Goal: Check status: Check status

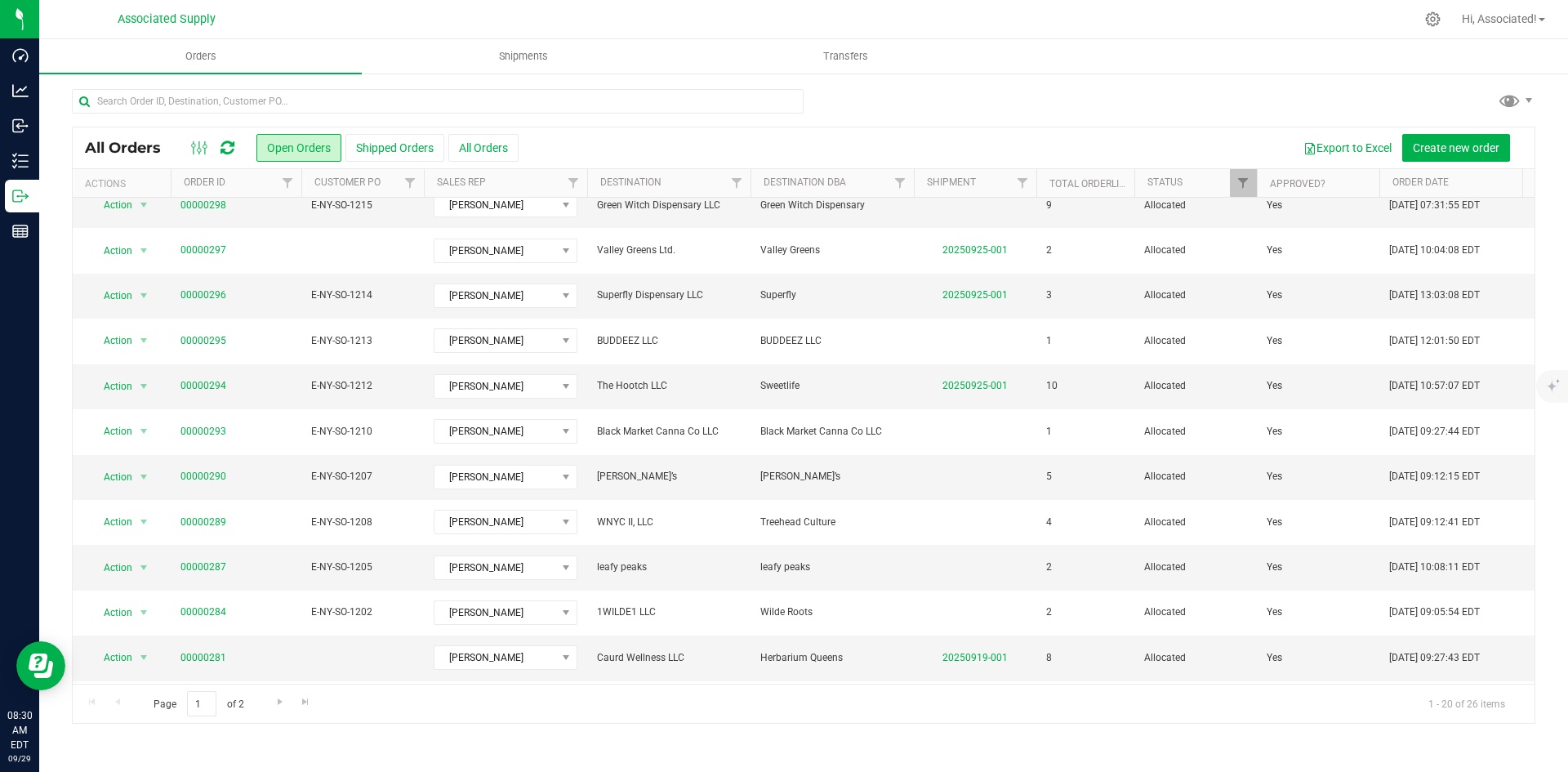
scroll to position [267, 0]
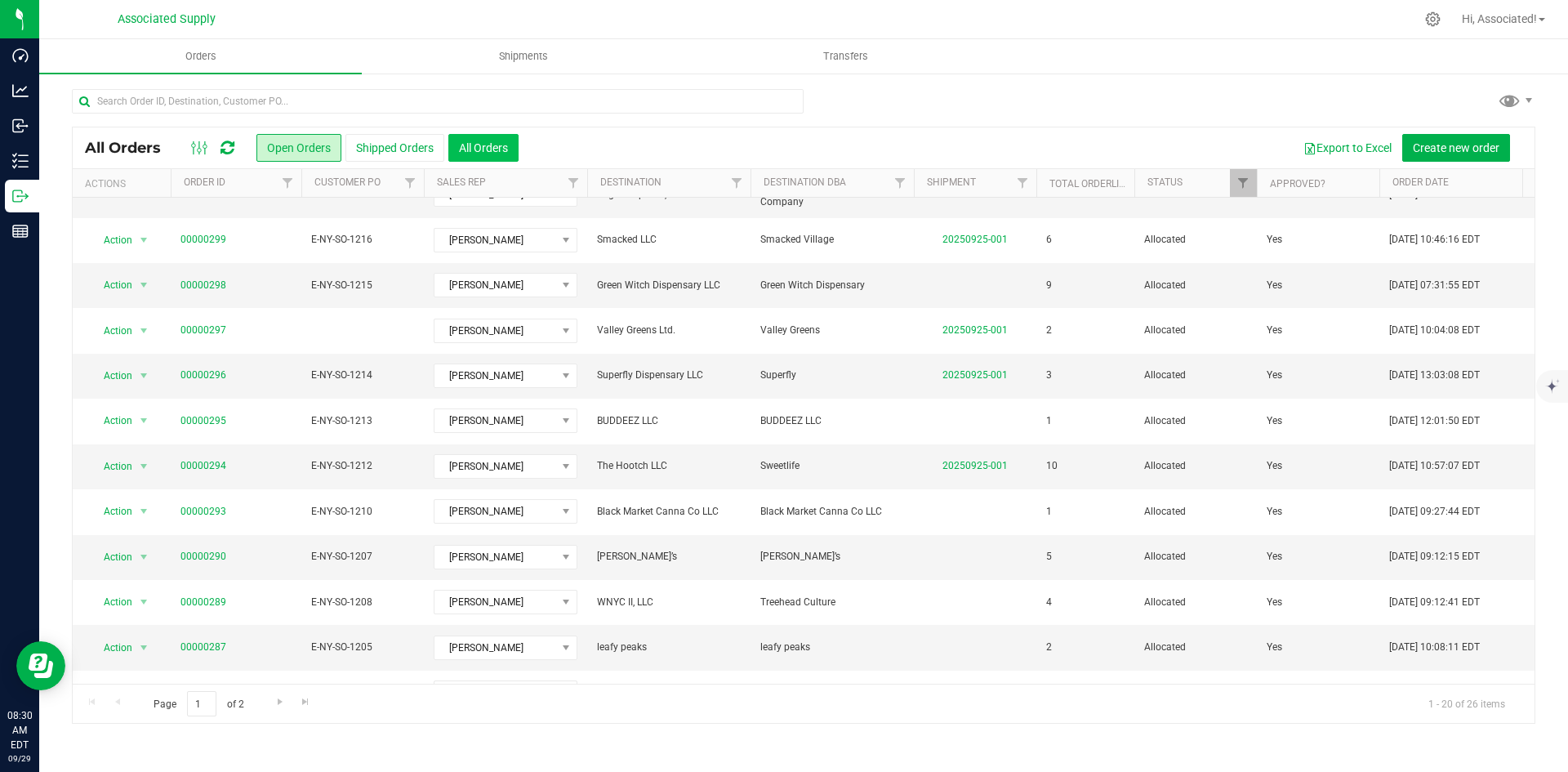
click at [479, 147] on button "All Orders" at bounding box center [483, 148] width 70 height 28
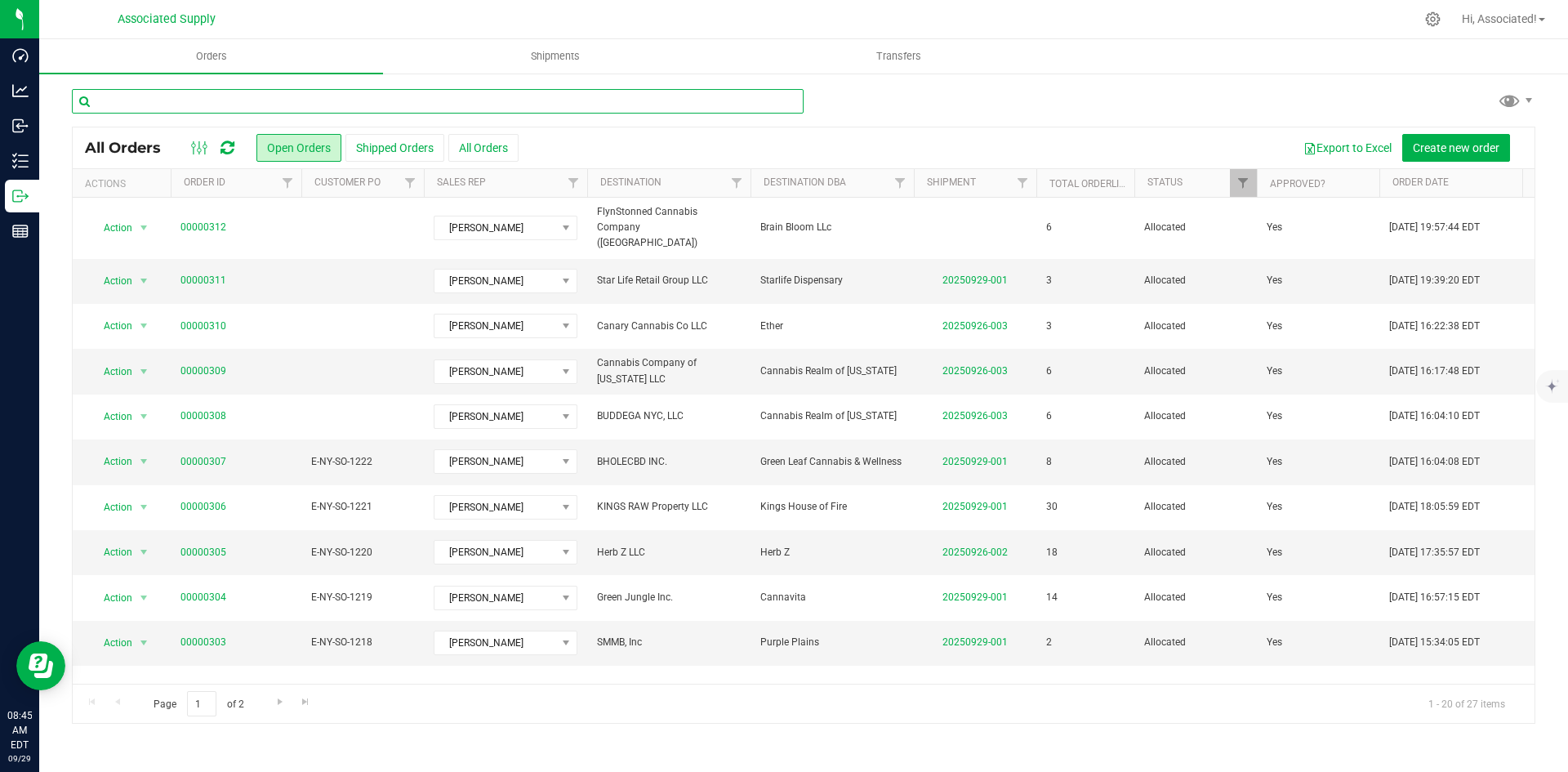
click at [312, 108] on input "text" at bounding box center [438, 101] width 731 height 25
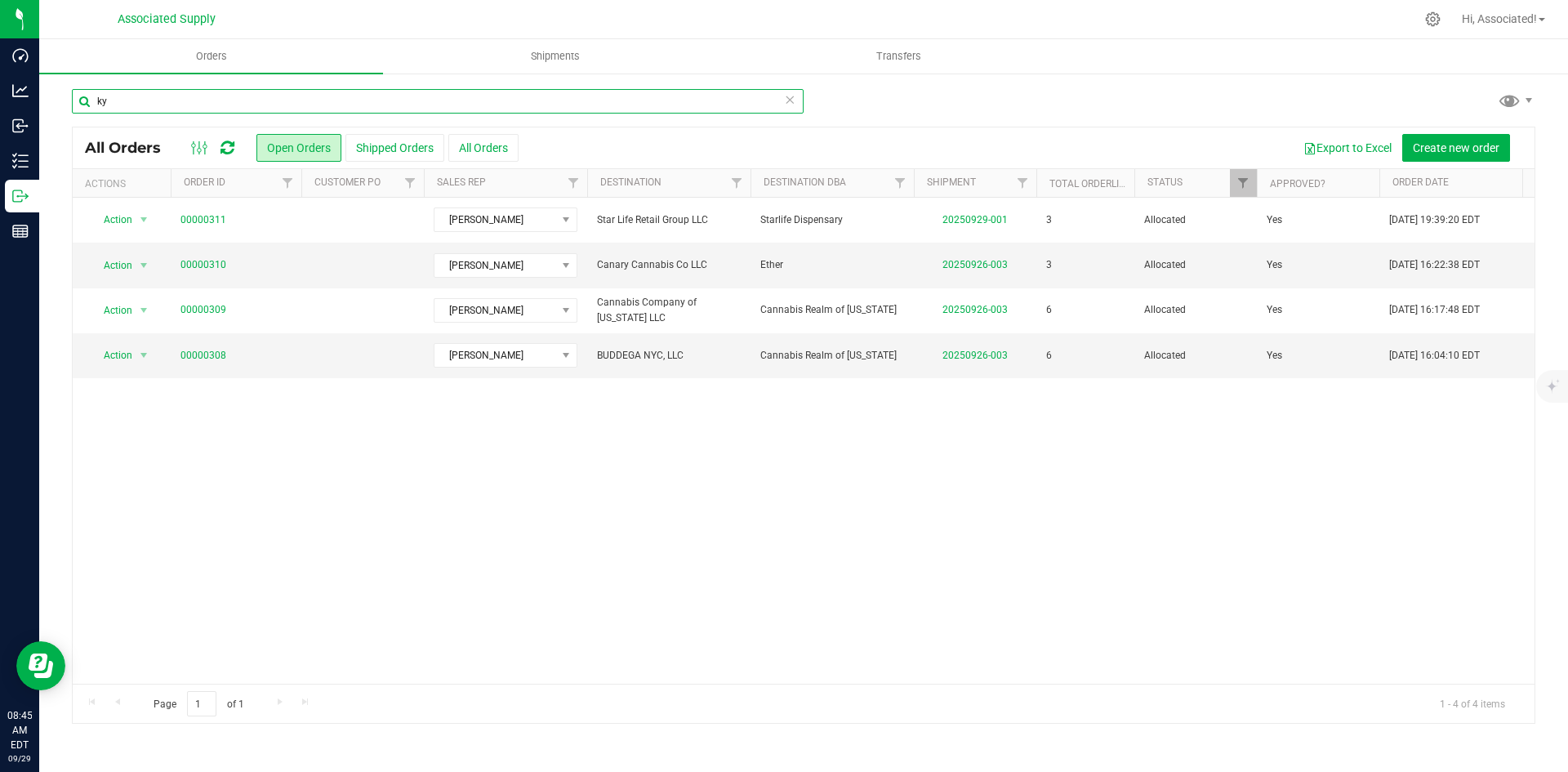
type input "k"
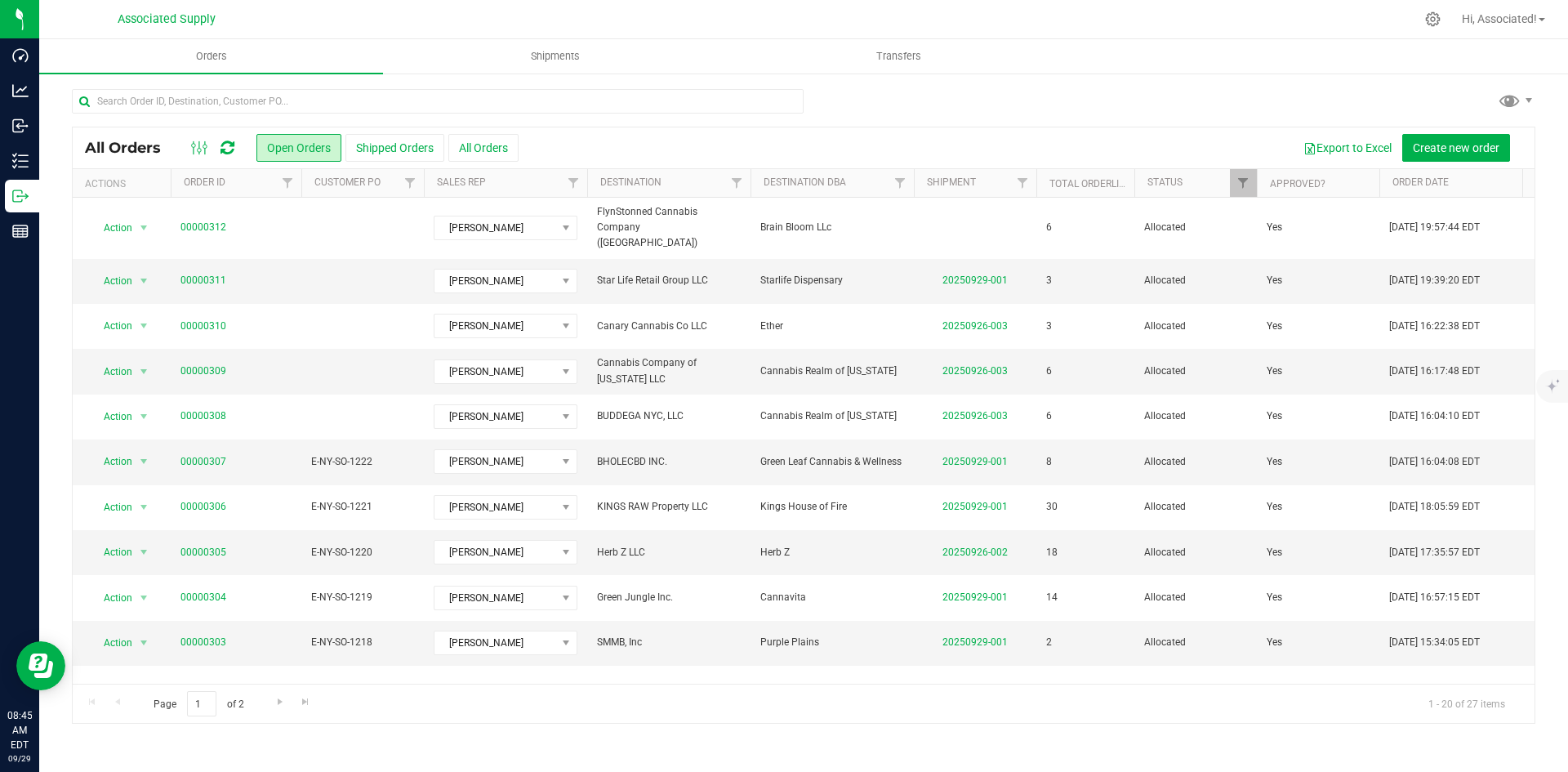
click at [549, 181] on th "Sales Rep" at bounding box center [505, 183] width 163 height 29
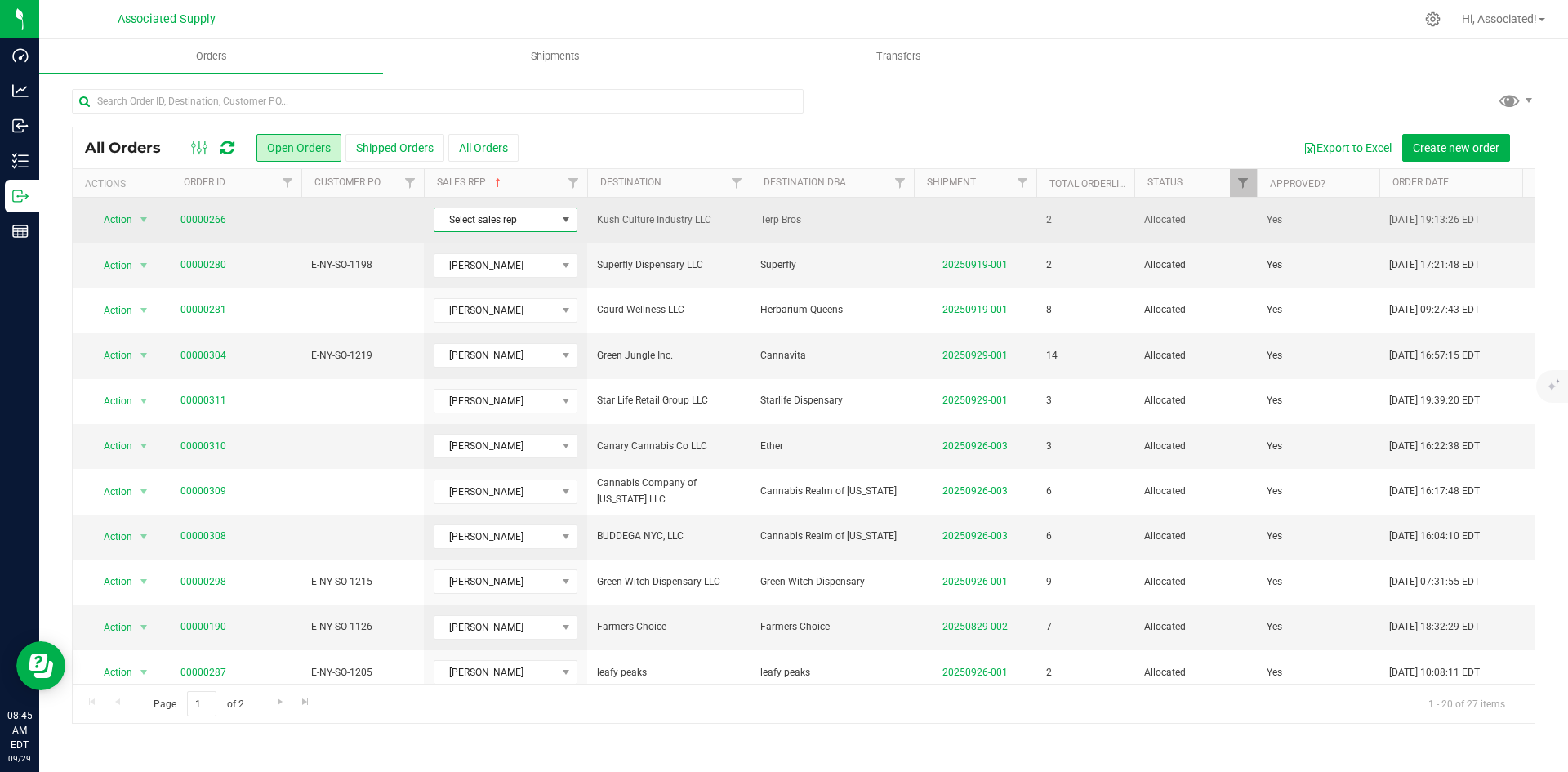
click at [568, 216] on span at bounding box center [565, 219] width 13 height 13
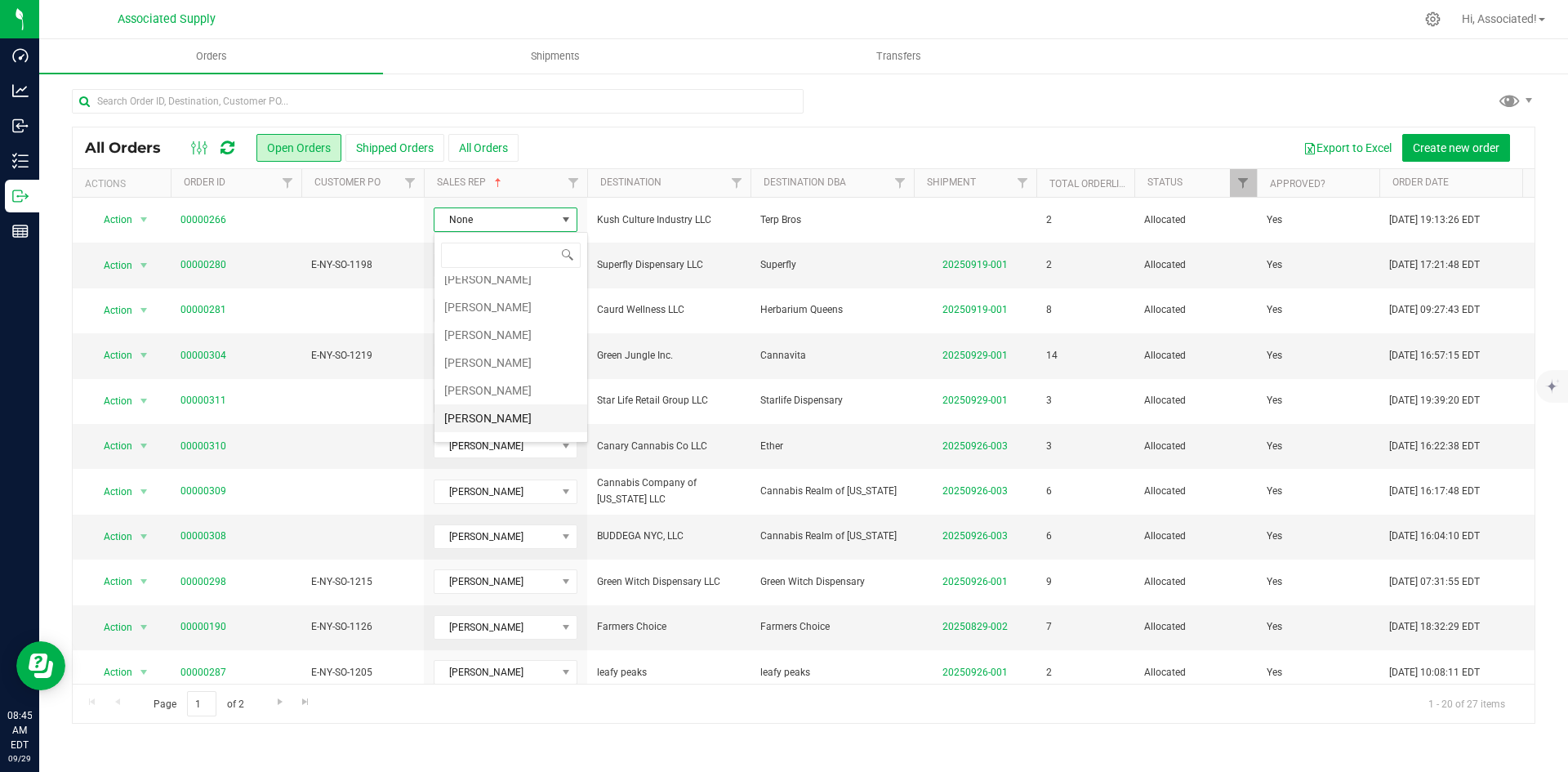
scroll to position [87, 0]
click at [483, 424] on li "[PERSON_NAME]" at bounding box center [511, 426] width 153 height 28
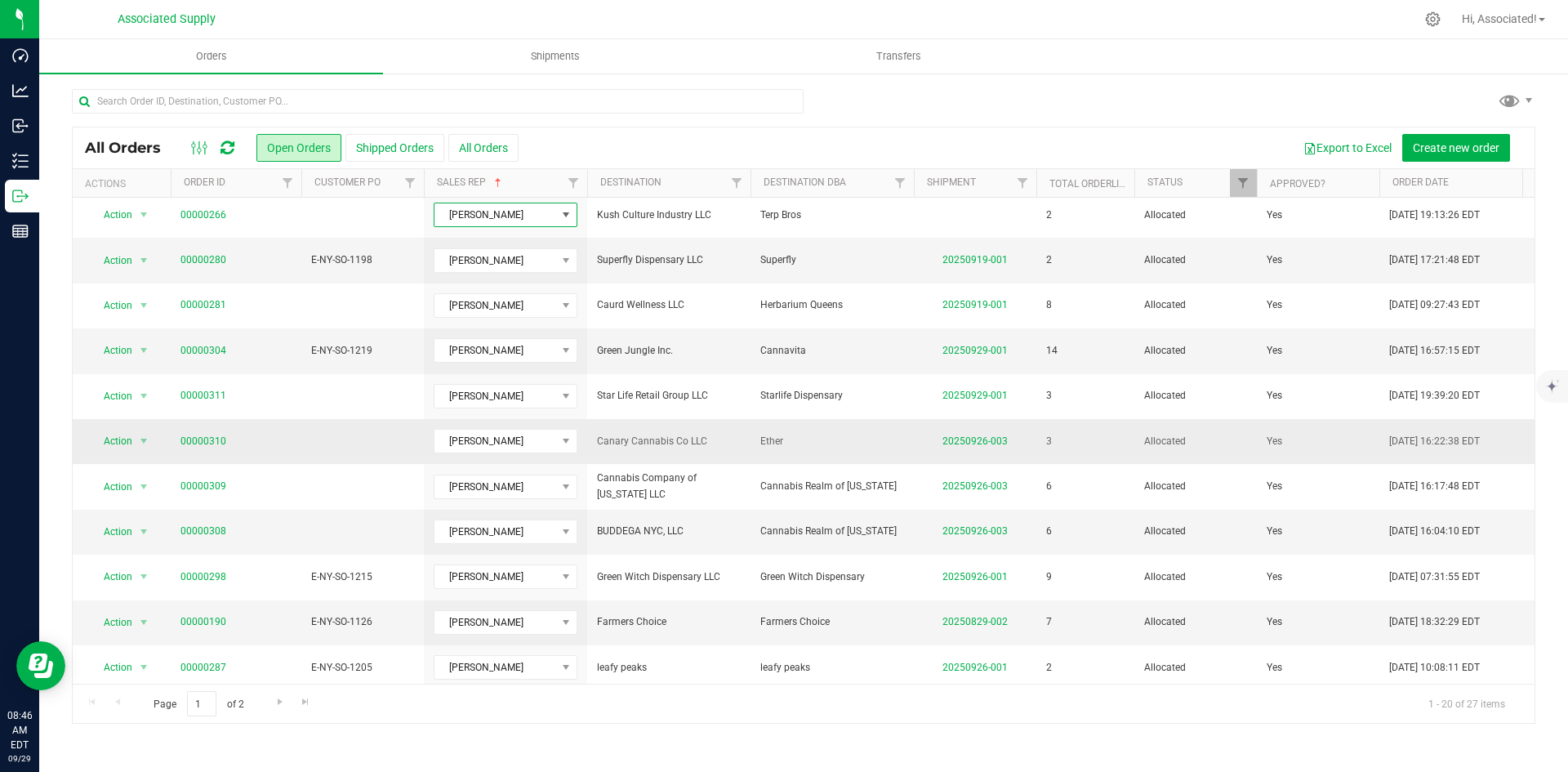
scroll to position [0, 0]
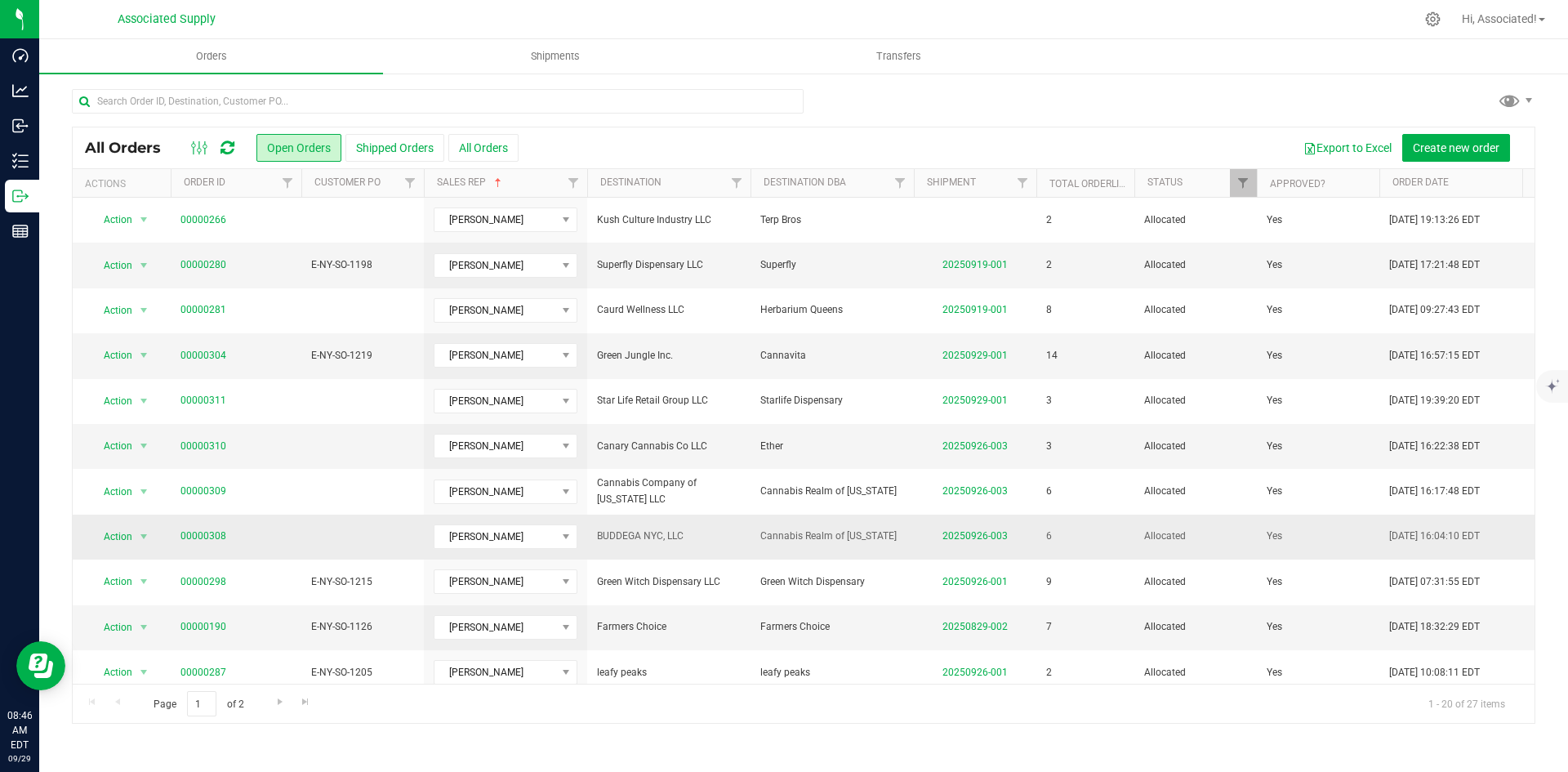
click at [775, 540] on span "Cannabis Realm of [US_STATE]" at bounding box center [831, 537] width 143 height 16
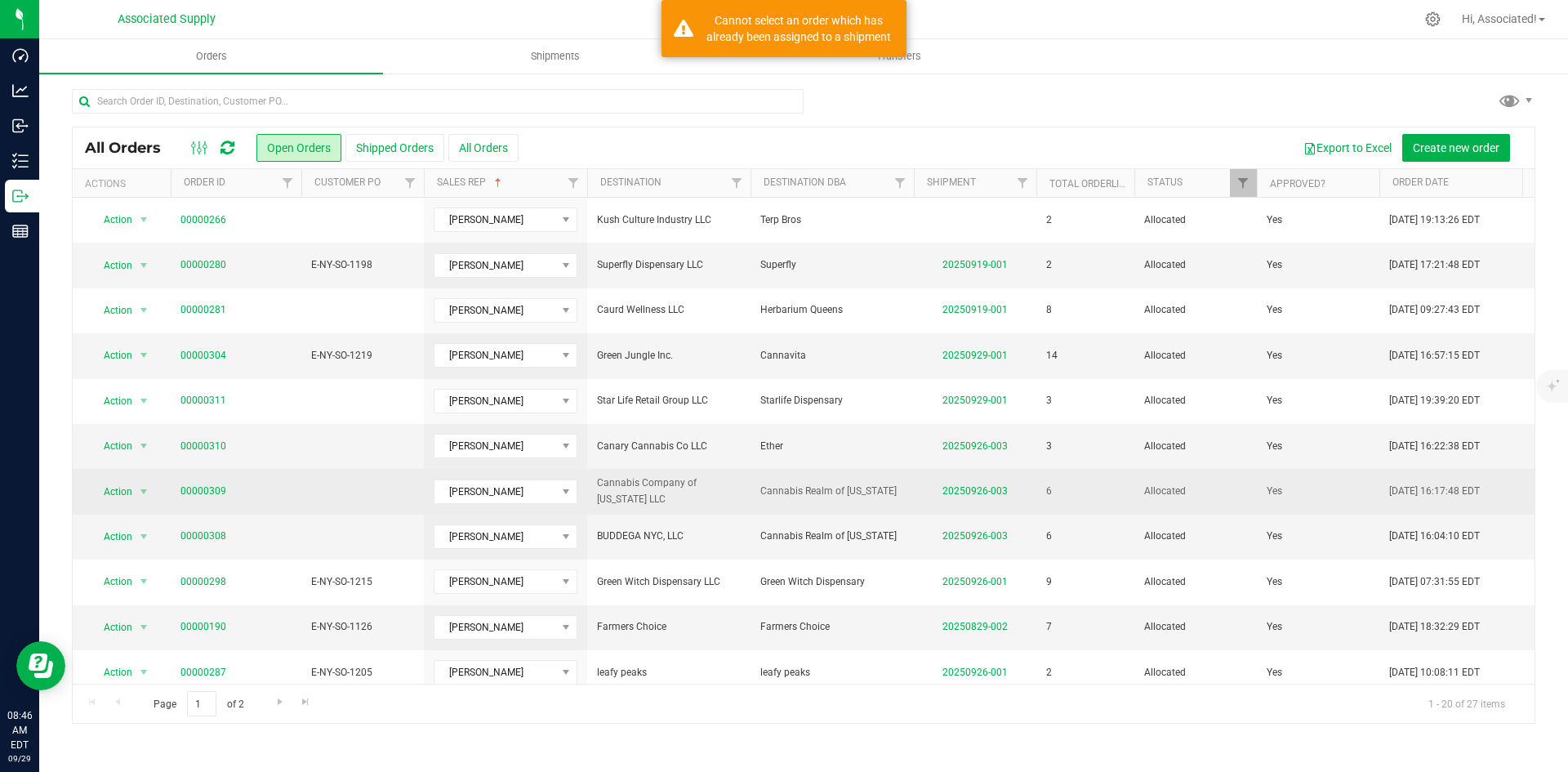
click at [766, 495] on span "Cannabis Realm of [US_STATE]" at bounding box center [831, 491] width 143 height 16
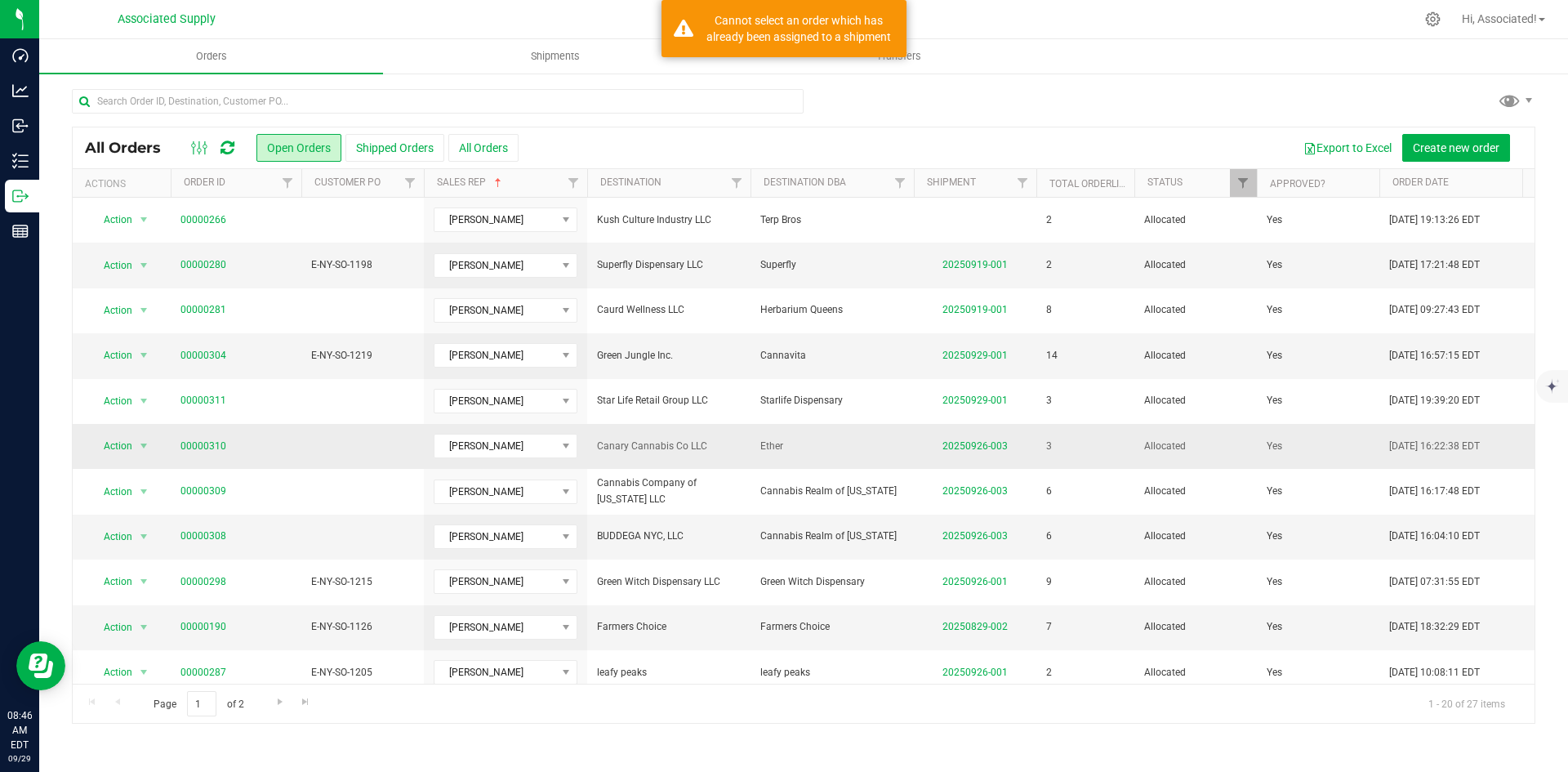
click at [771, 450] on span "Ether" at bounding box center [831, 447] width 143 height 16
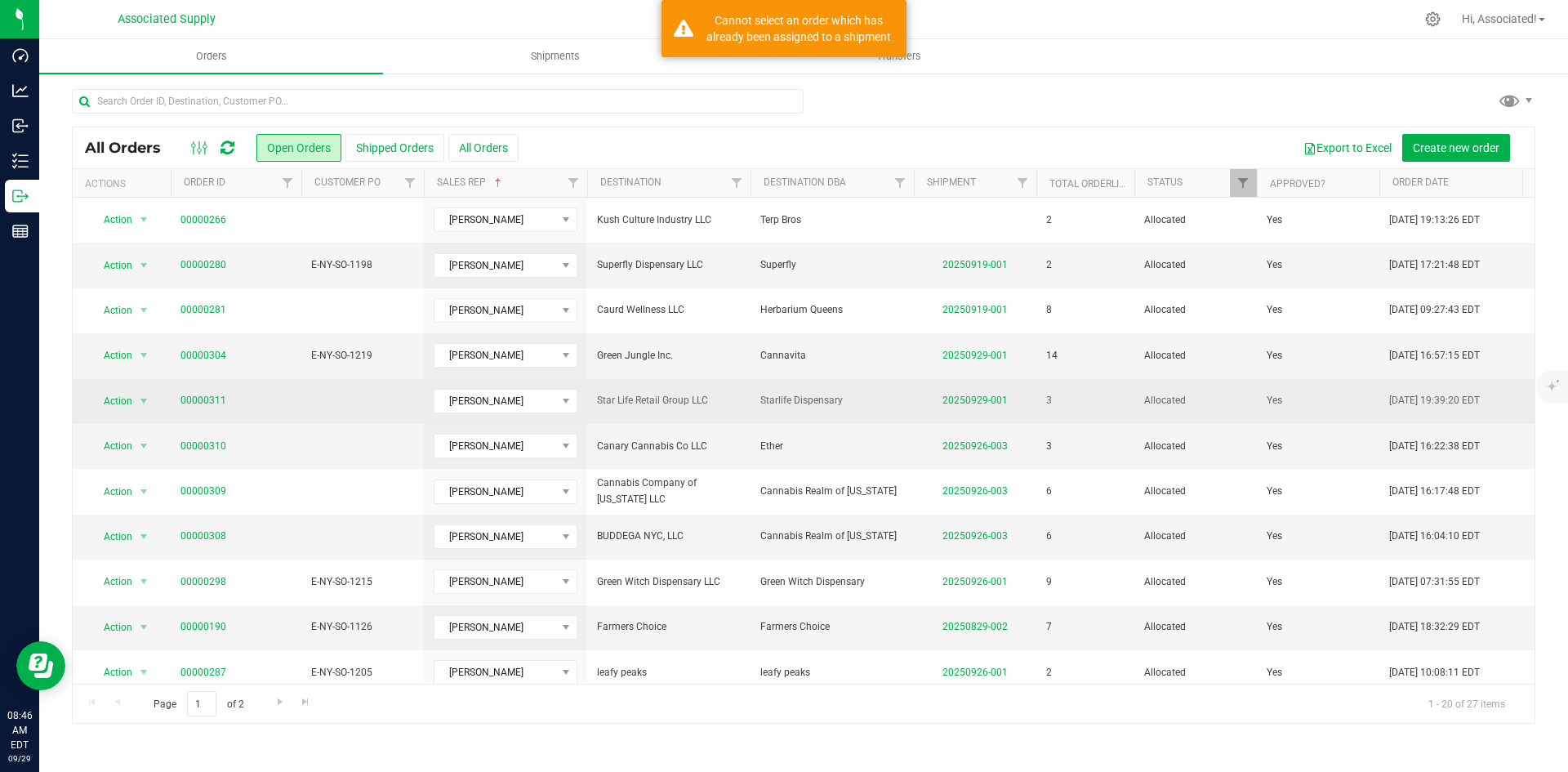
click at [782, 394] on span "Starlife Dispensary" at bounding box center [831, 401] width 143 height 16
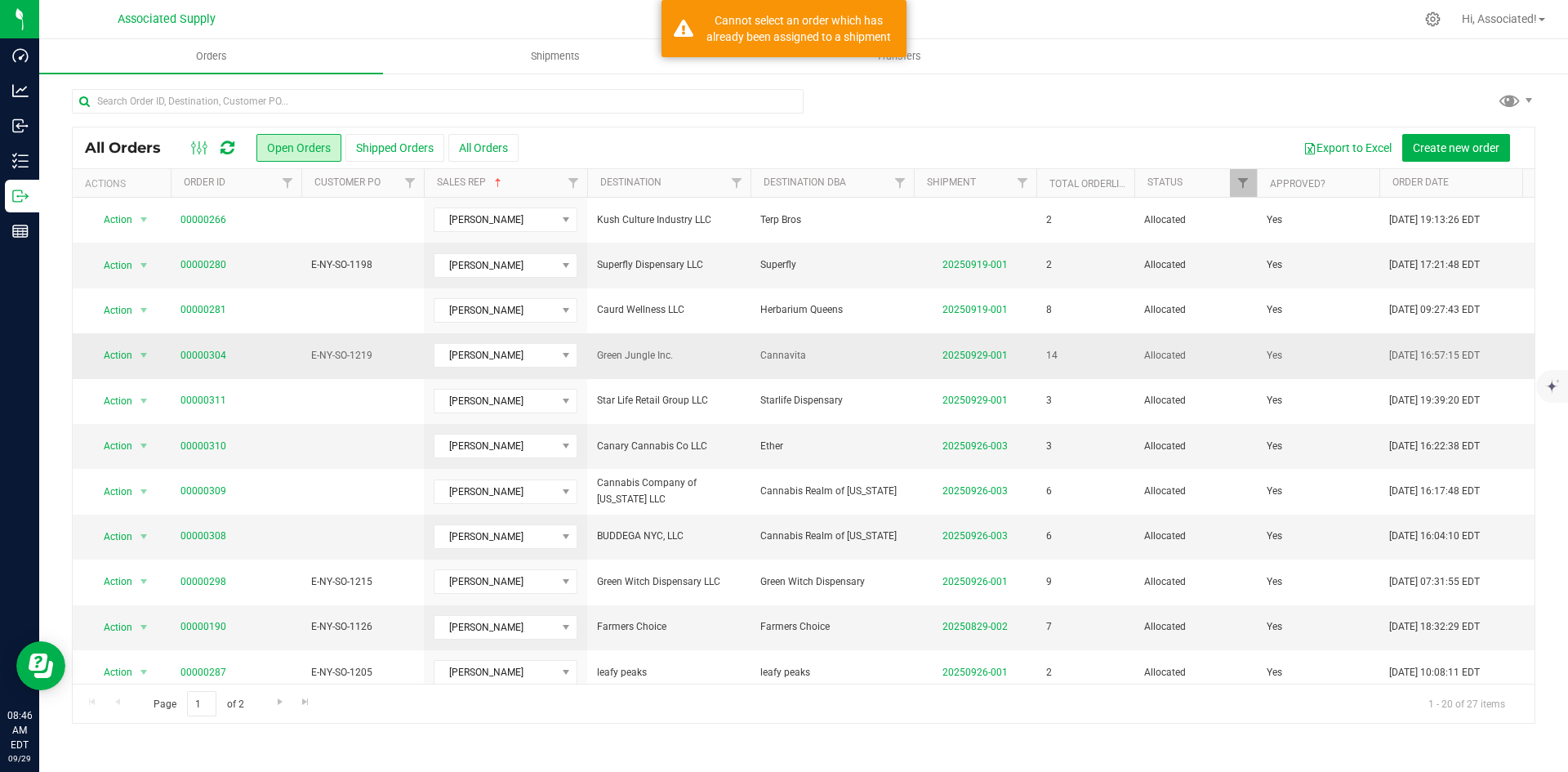
click at [785, 357] on span "Cannavita" at bounding box center [831, 356] width 143 height 16
click at [481, 143] on button "All Orders" at bounding box center [483, 148] width 70 height 28
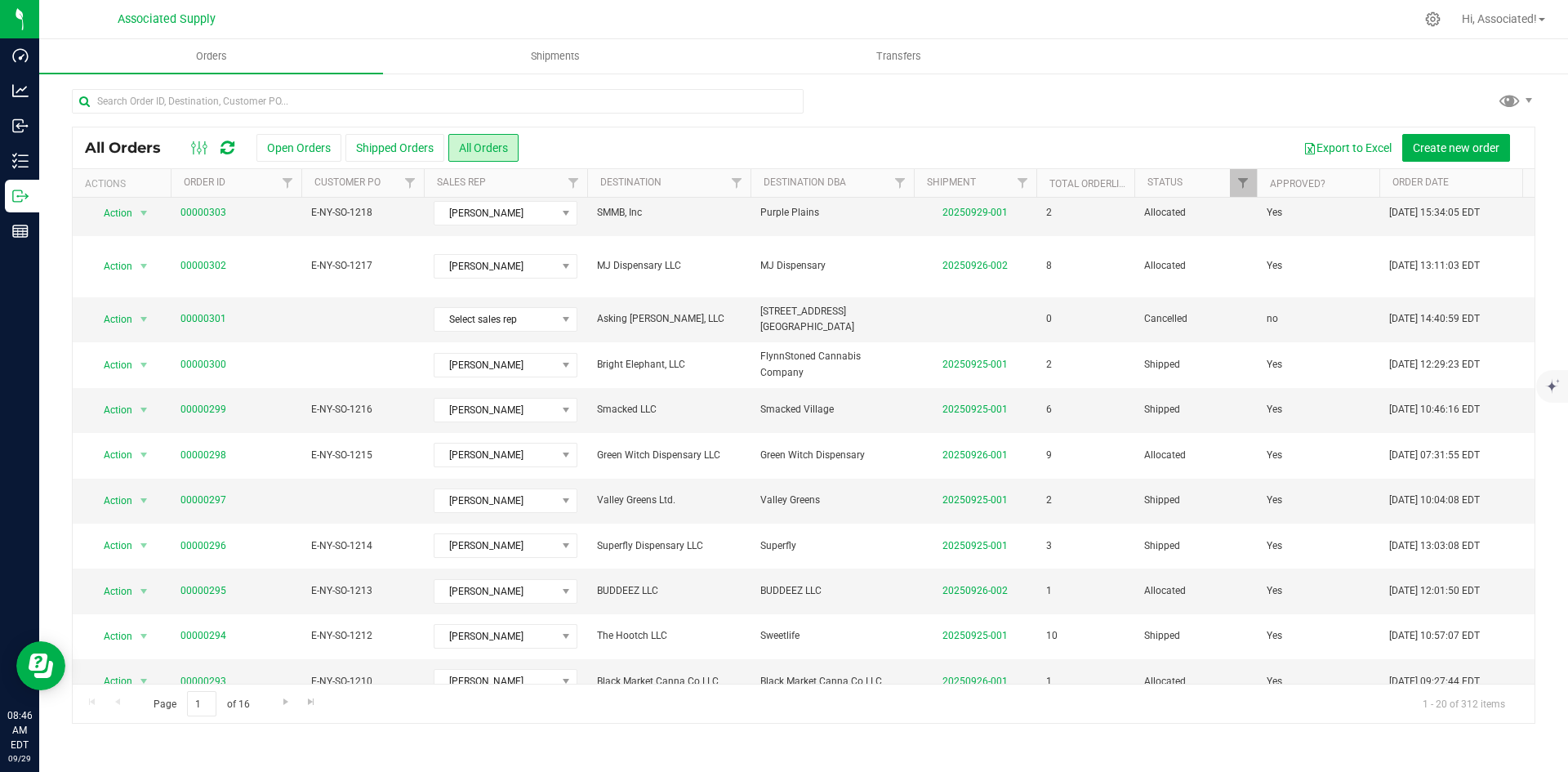
scroll to position [431, 0]
click at [744, 297] on td "Asking [PERSON_NAME], LLC" at bounding box center [668, 318] width 163 height 44
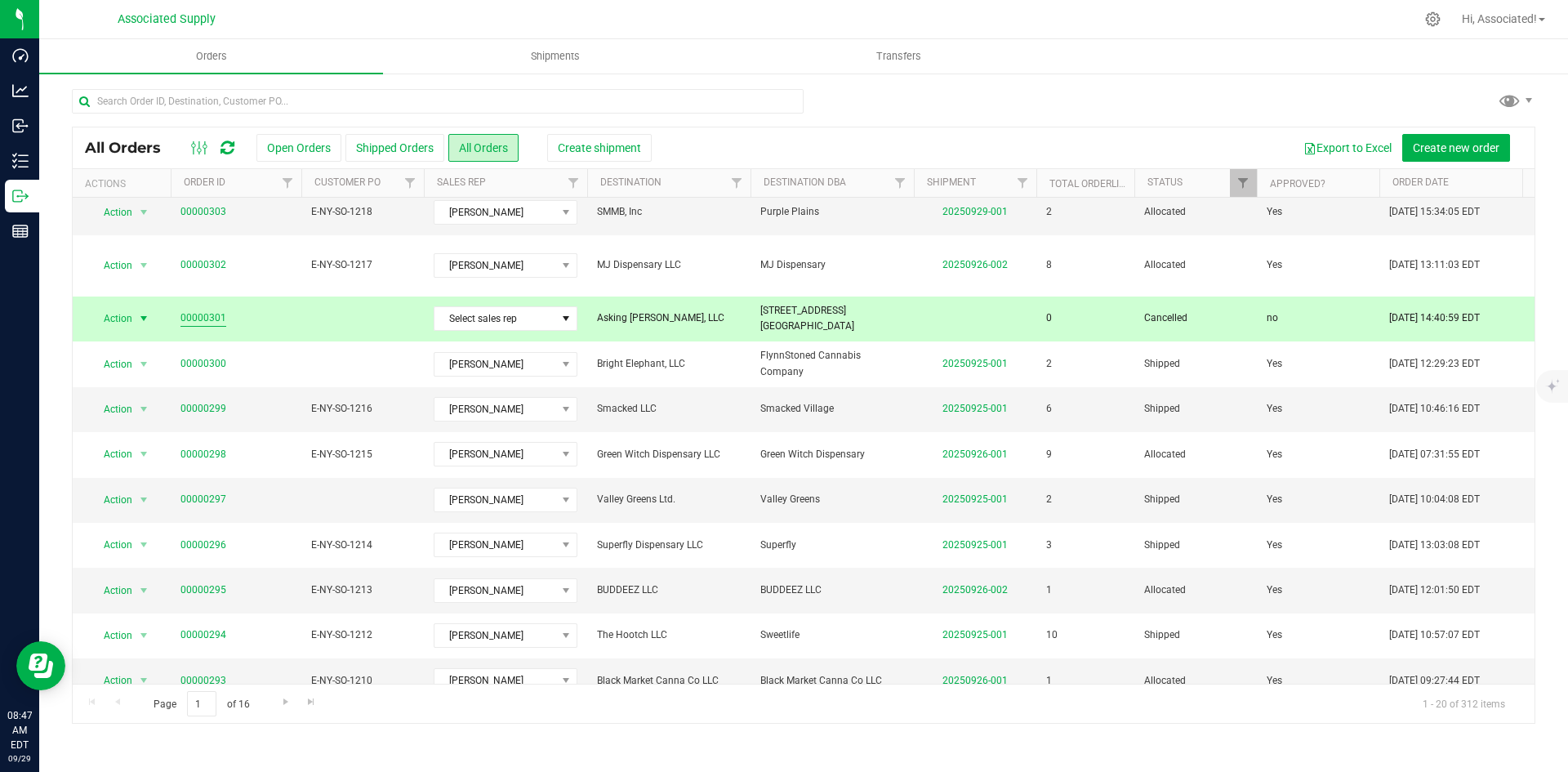
click at [213, 310] on link "00000301" at bounding box center [204, 318] width 45 height 16
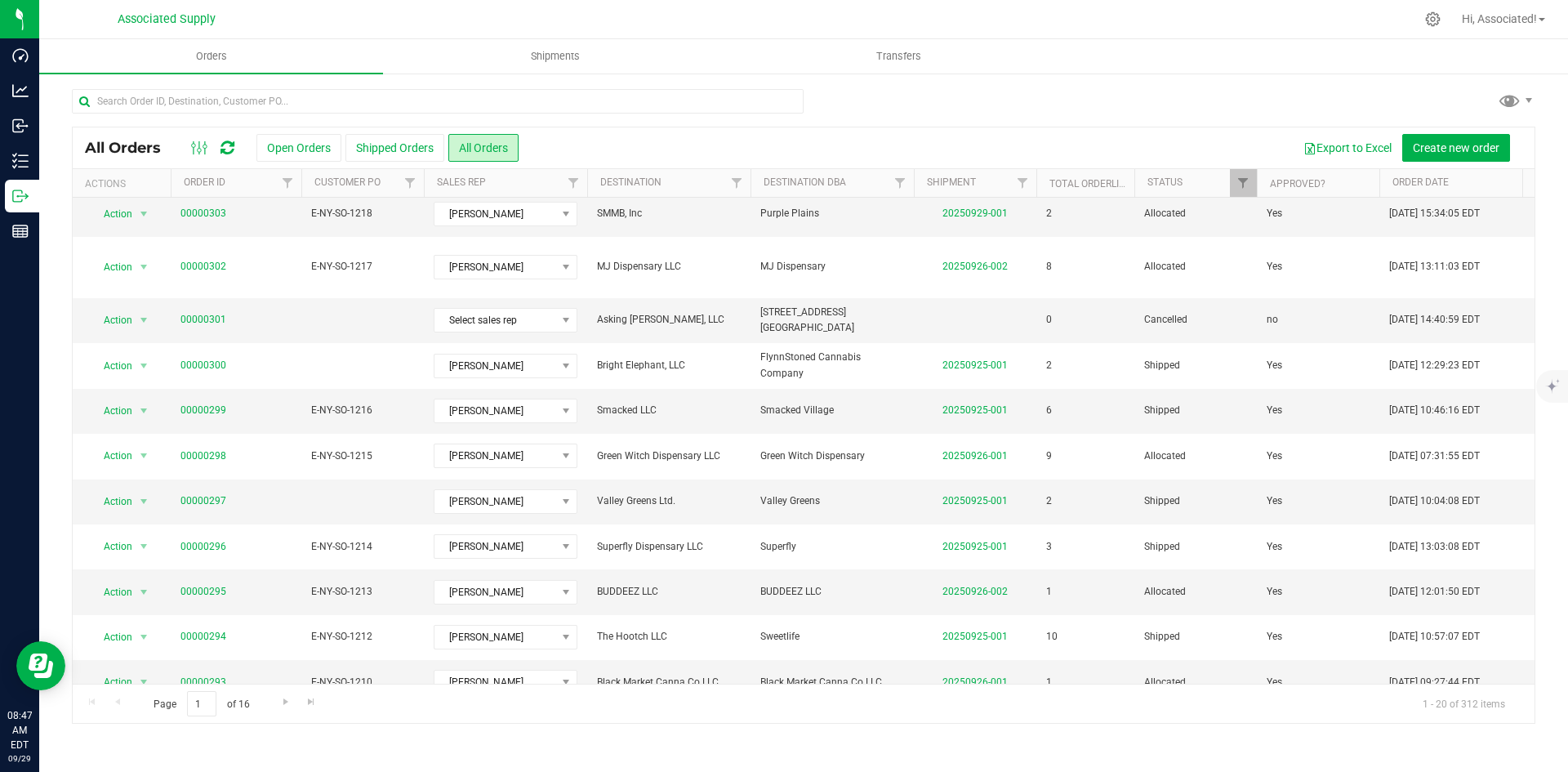
scroll to position [431, 0]
click at [552, 180] on th "Sales Rep" at bounding box center [505, 183] width 163 height 29
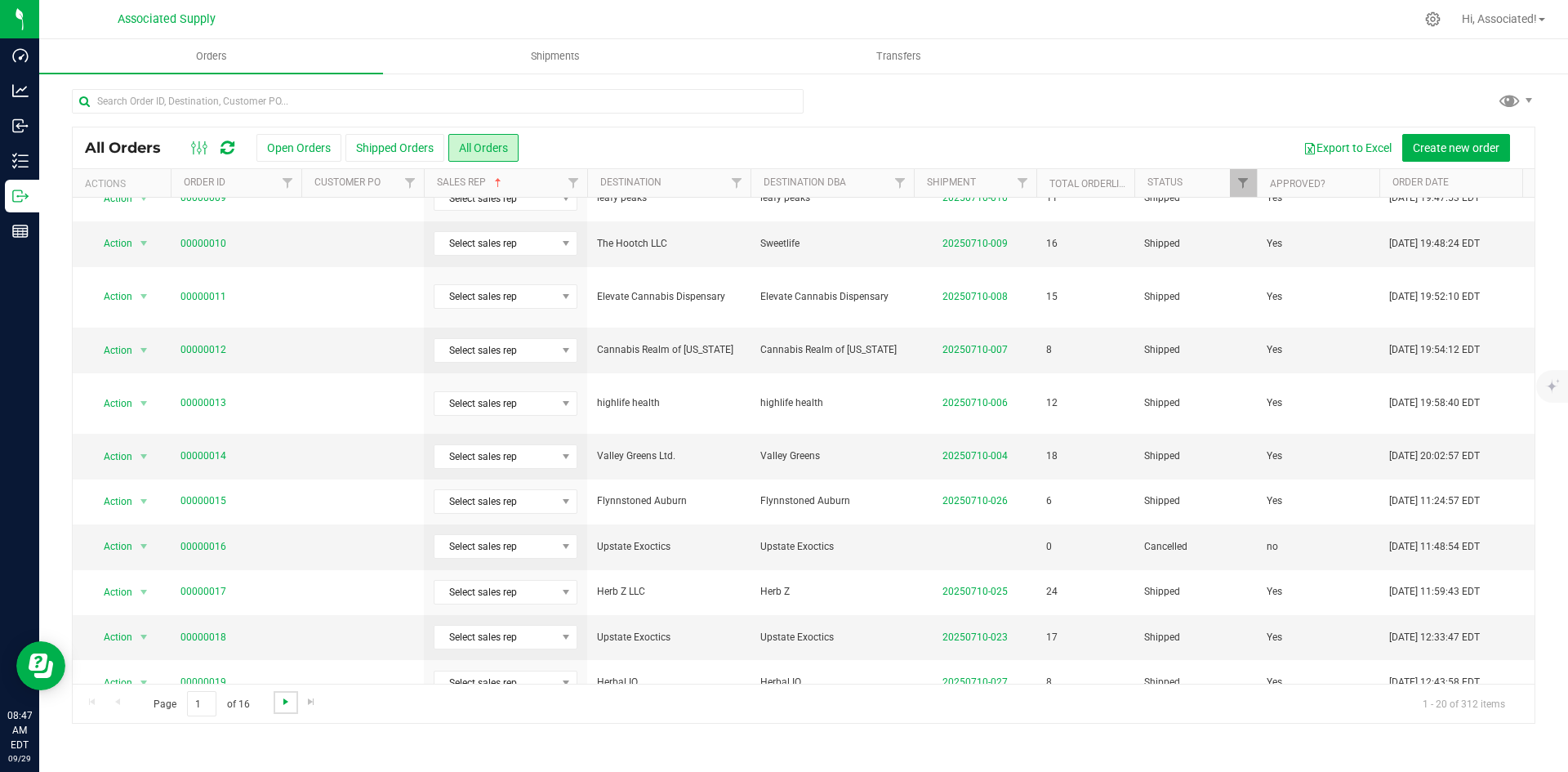
click at [285, 702] on span "Go to the next page" at bounding box center [286, 701] width 13 height 13
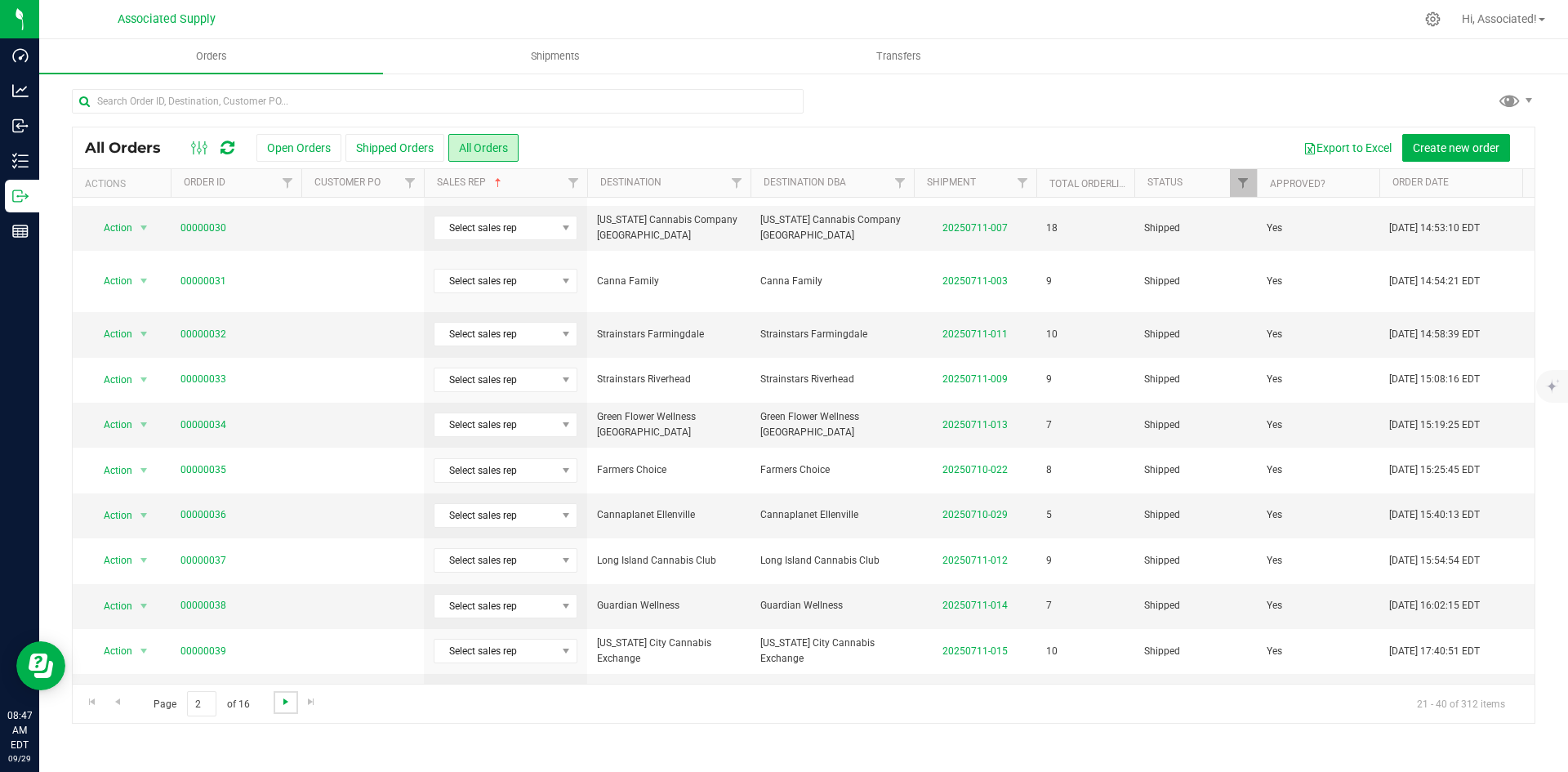
click at [284, 697] on span "Go to the next page" at bounding box center [286, 701] width 13 height 13
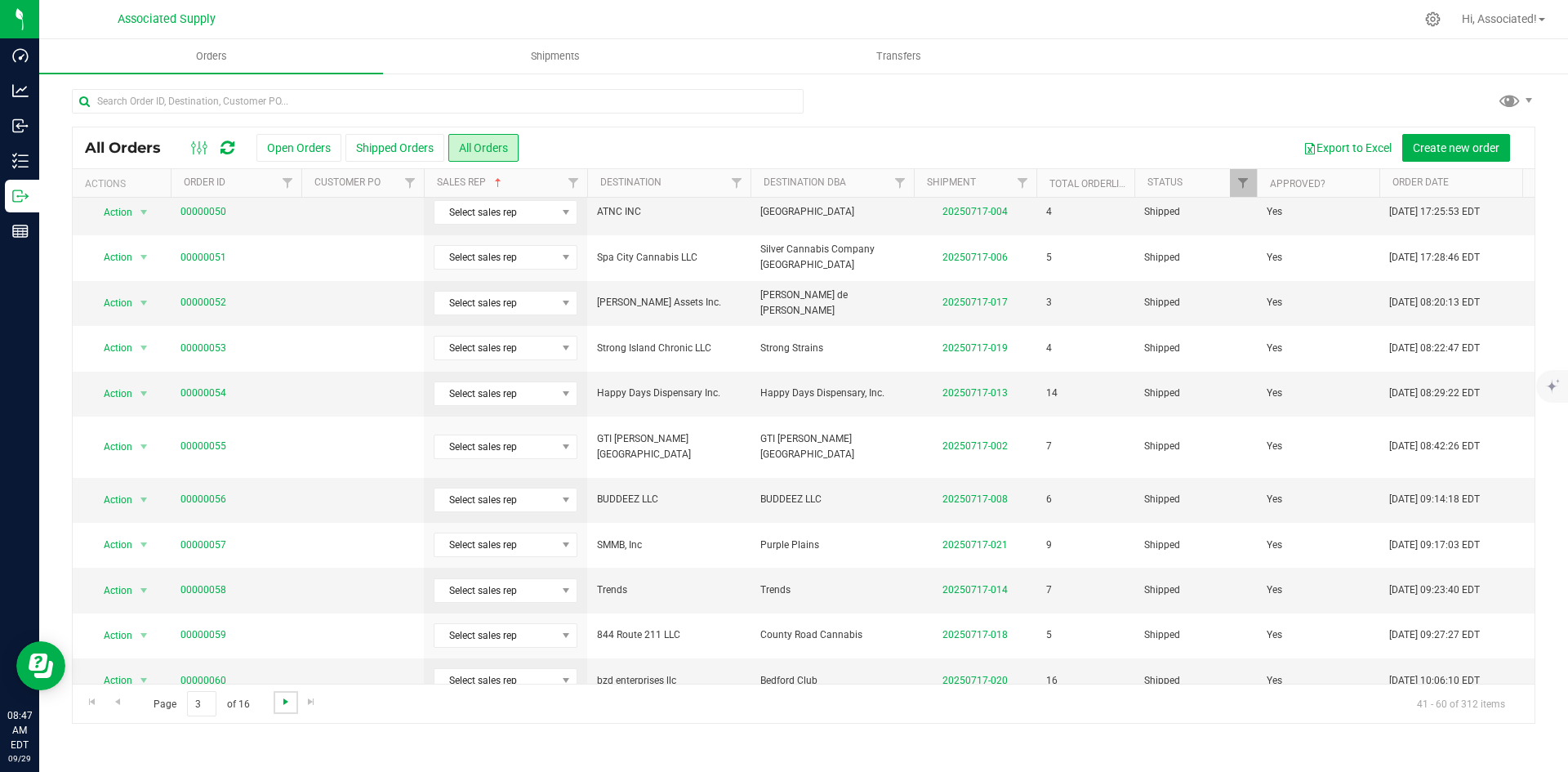
click at [285, 700] on span "Go to the next page" at bounding box center [286, 701] width 13 height 13
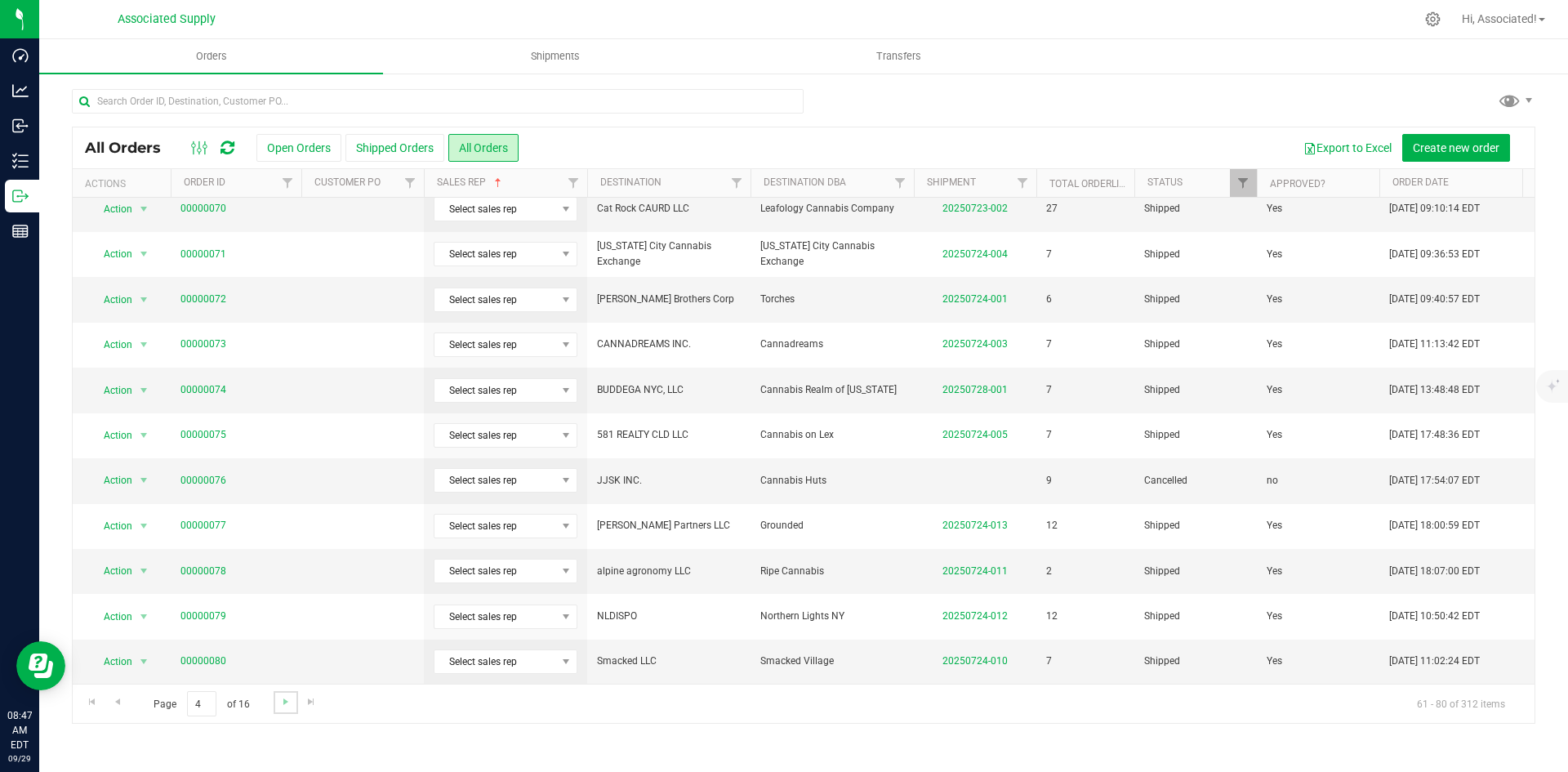
click at [276, 704] on link "Go to the next page" at bounding box center [286, 702] width 24 height 22
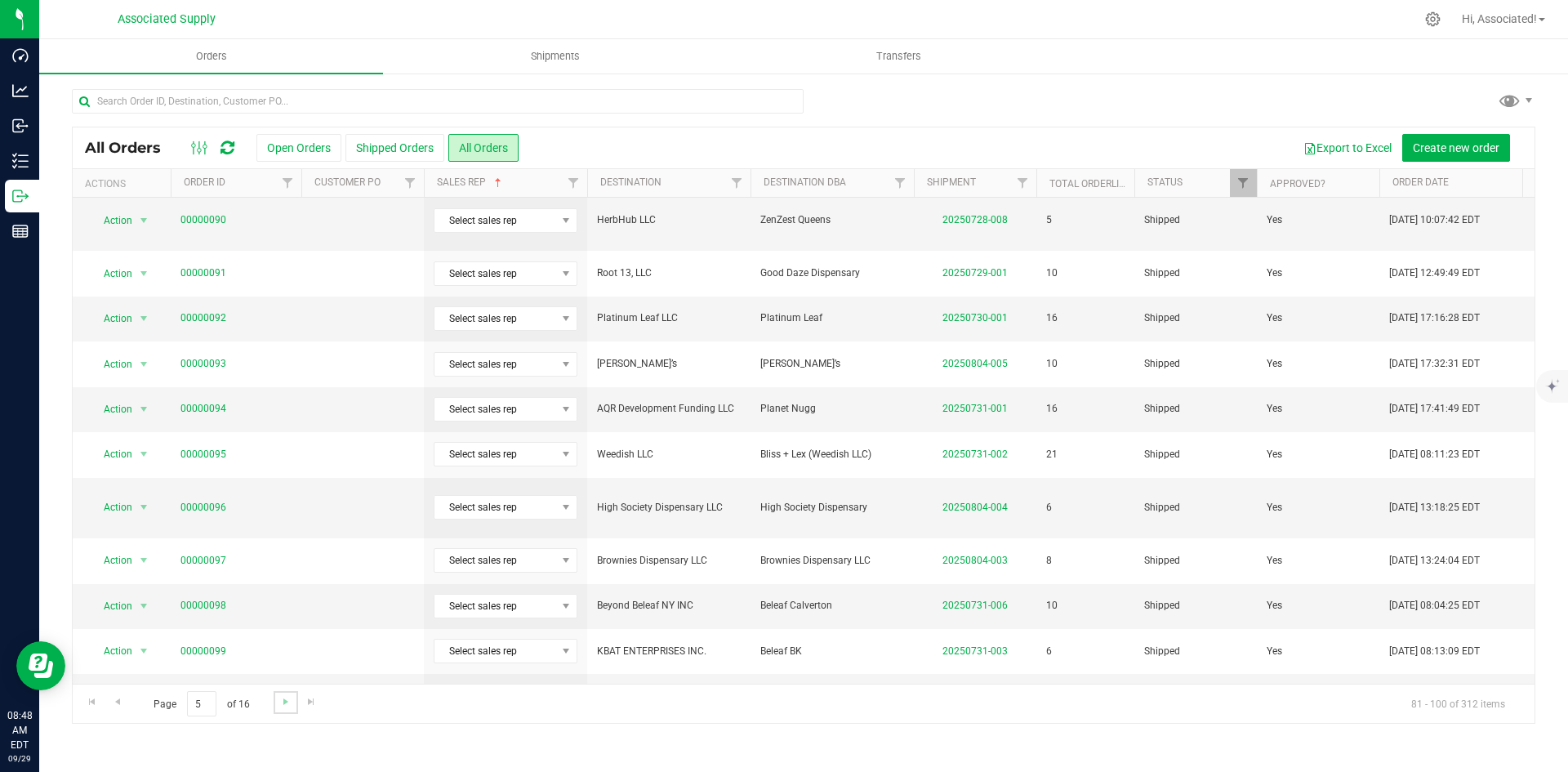
click at [276, 692] on link "Go to the next page" at bounding box center [286, 702] width 24 height 22
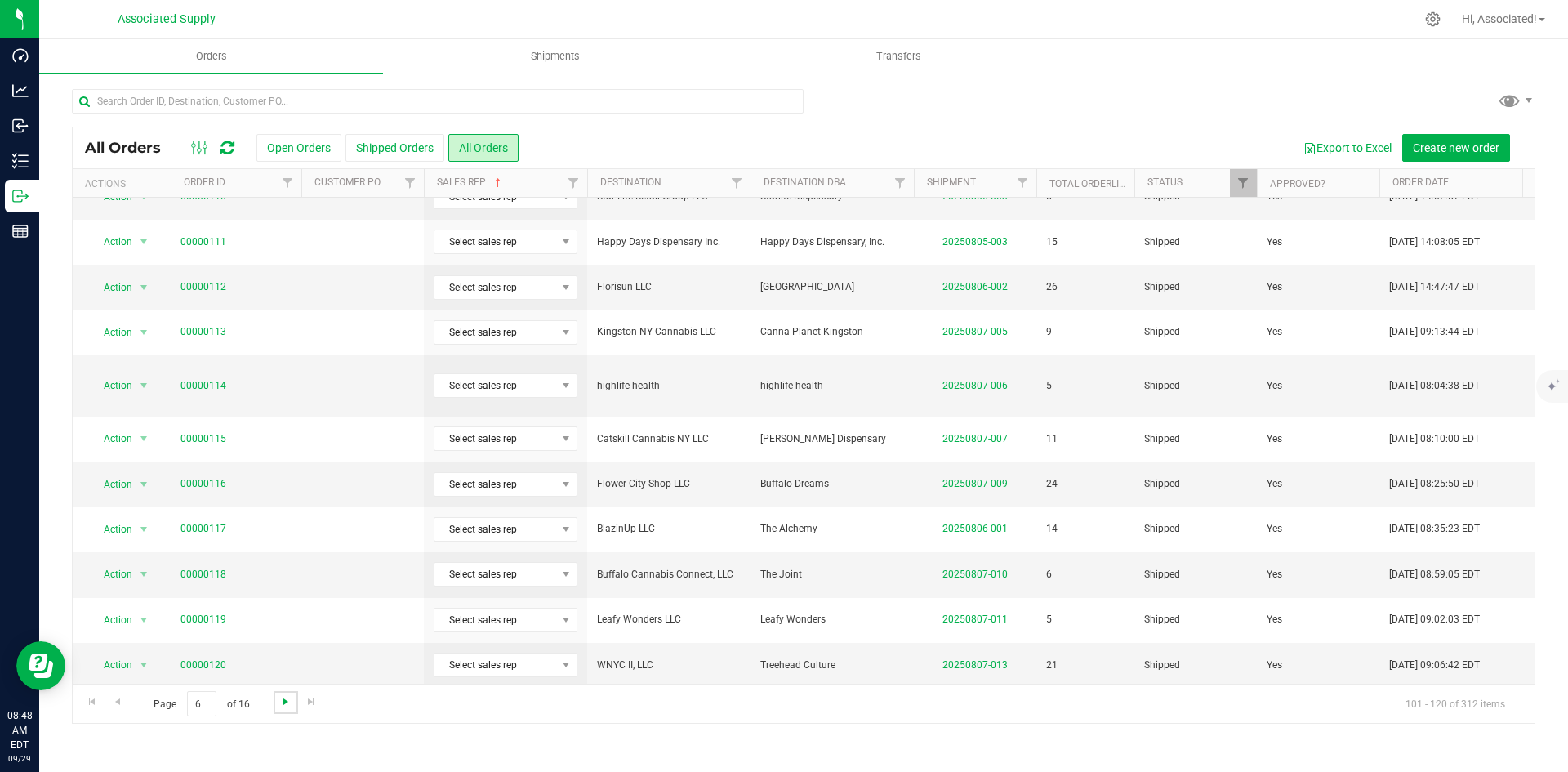
click at [287, 701] on span "Go to the next page" at bounding box center [286, 701] width 13 height 13
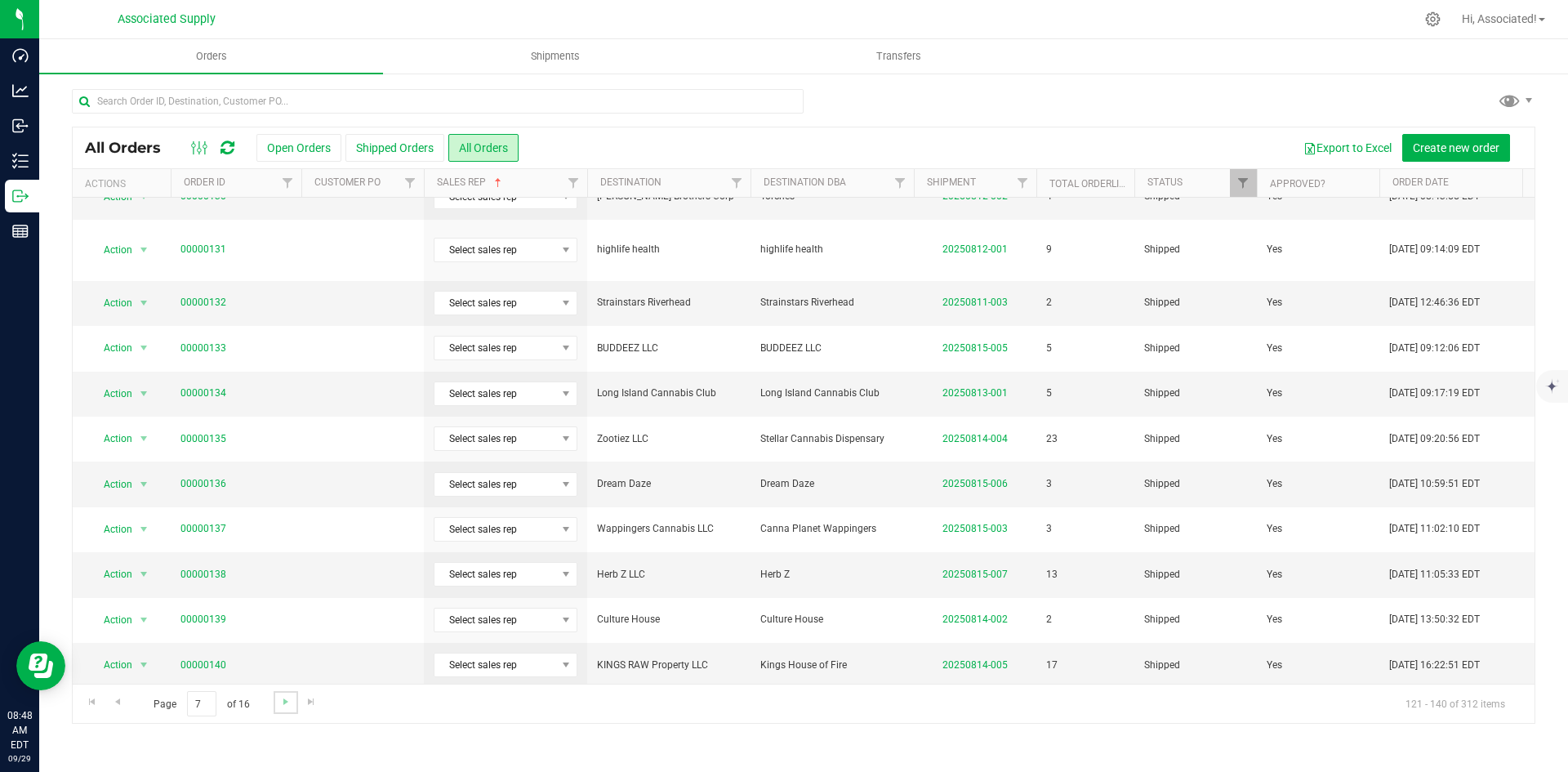
click at [274, 702] on link "Go to the next page" at bounding box center [286, 702] width 24 height 22
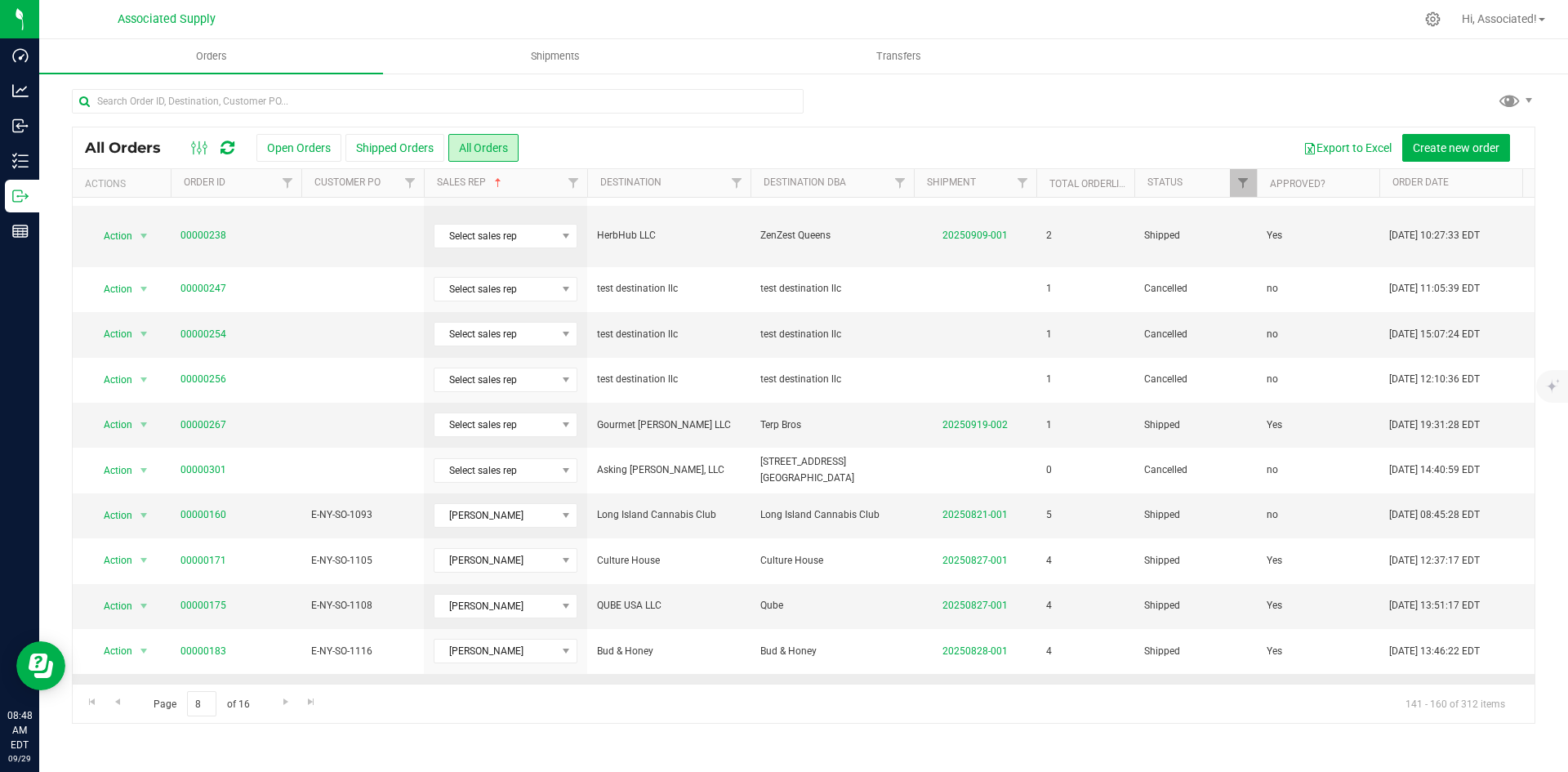
click at [204, 697] on link "00000186" at bounding box center [204, 705] width 45 height 16
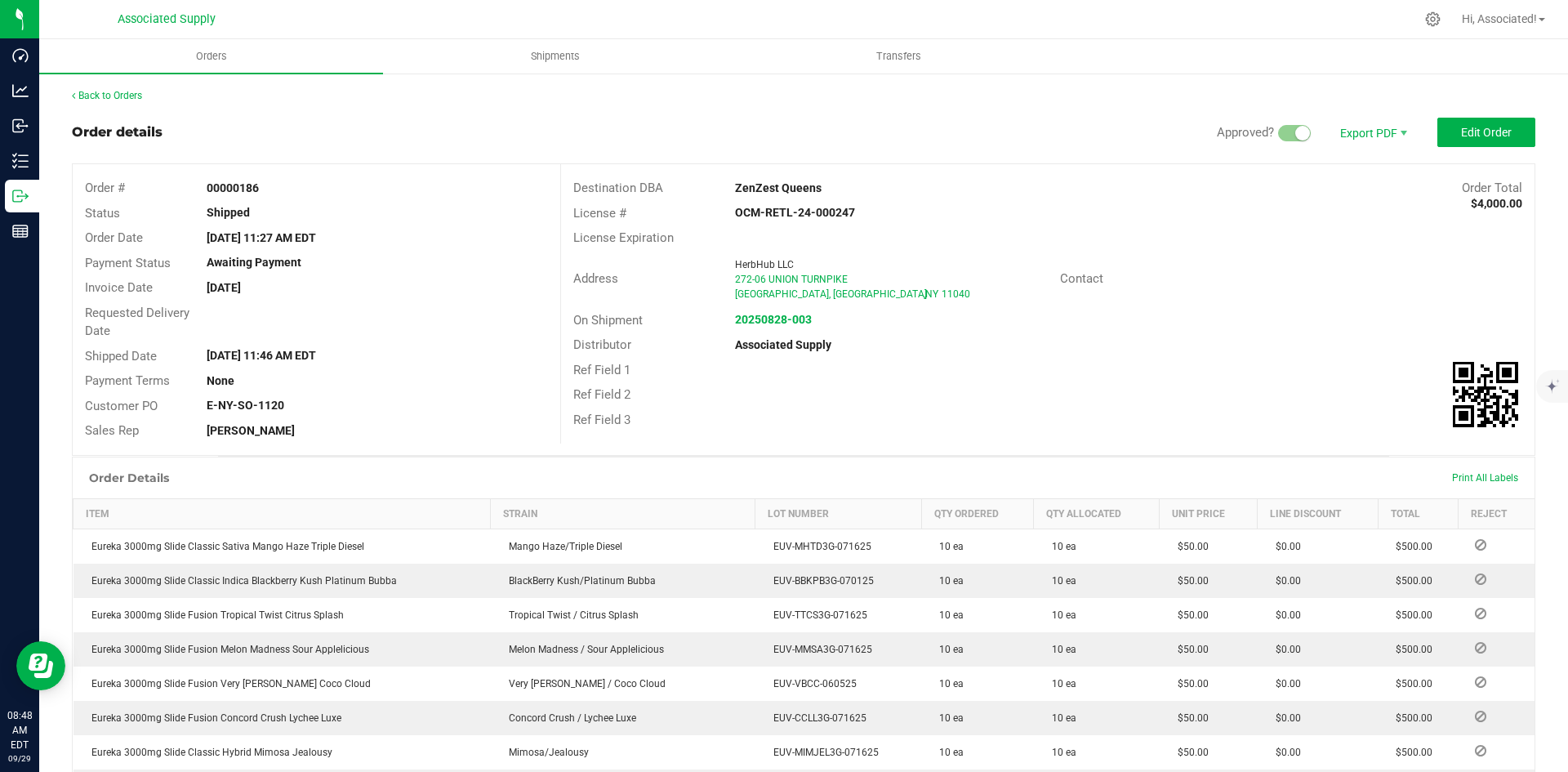
scroll to position [317, 0]
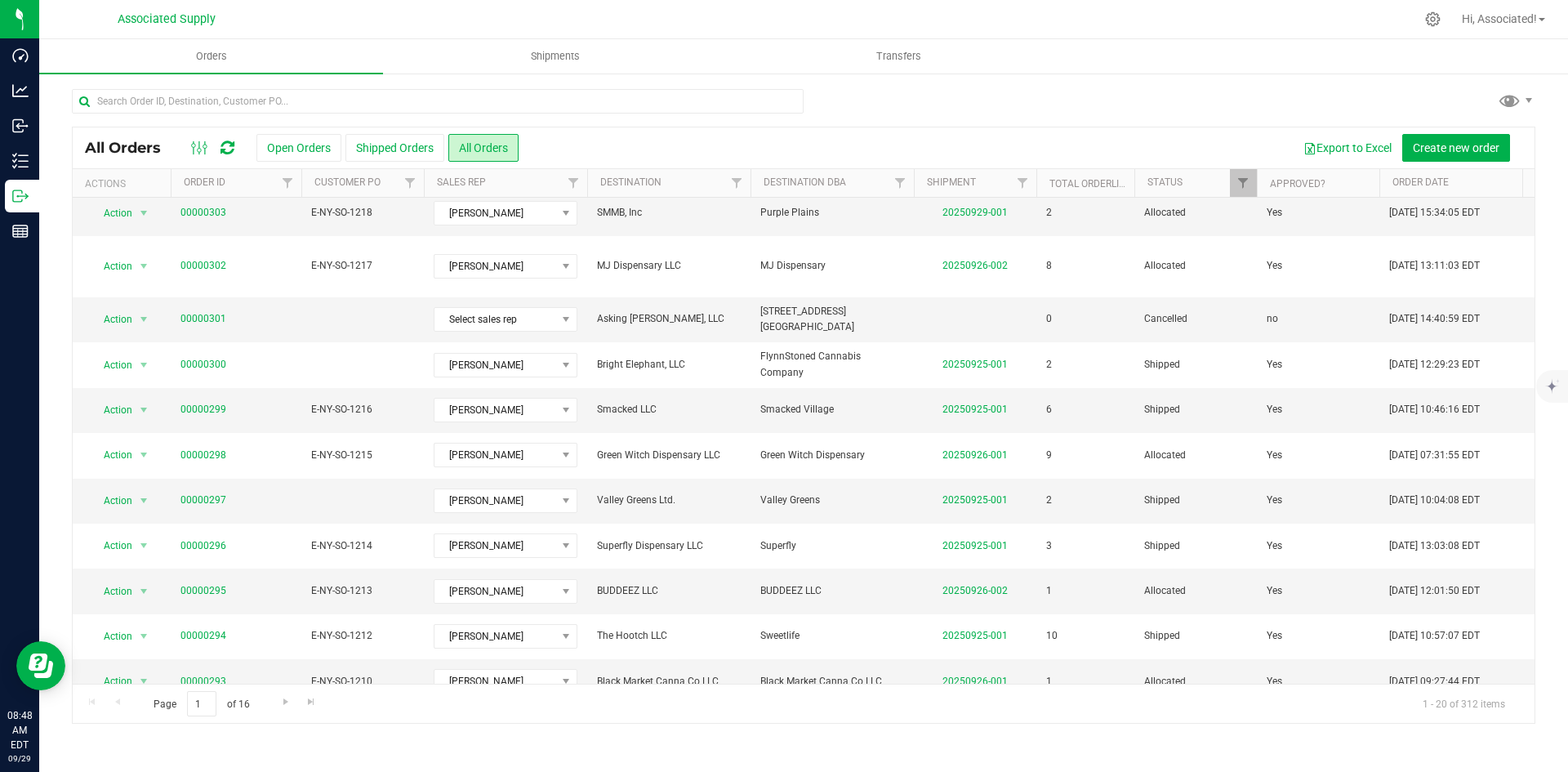
scroll to position [431, 0]
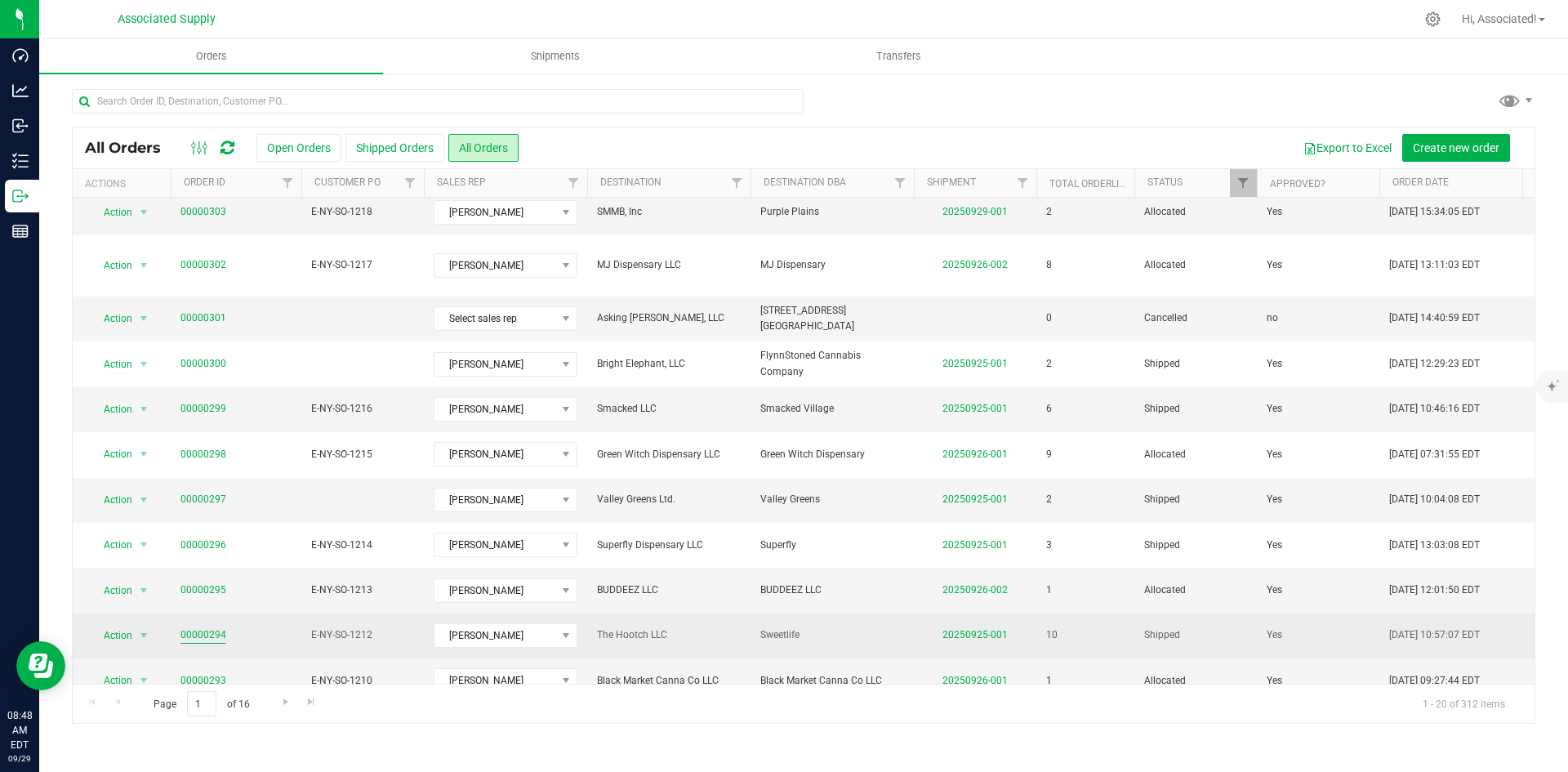
click at [189, 628] on link "00000294" at bounding box center [204, 636] width 45 height 16
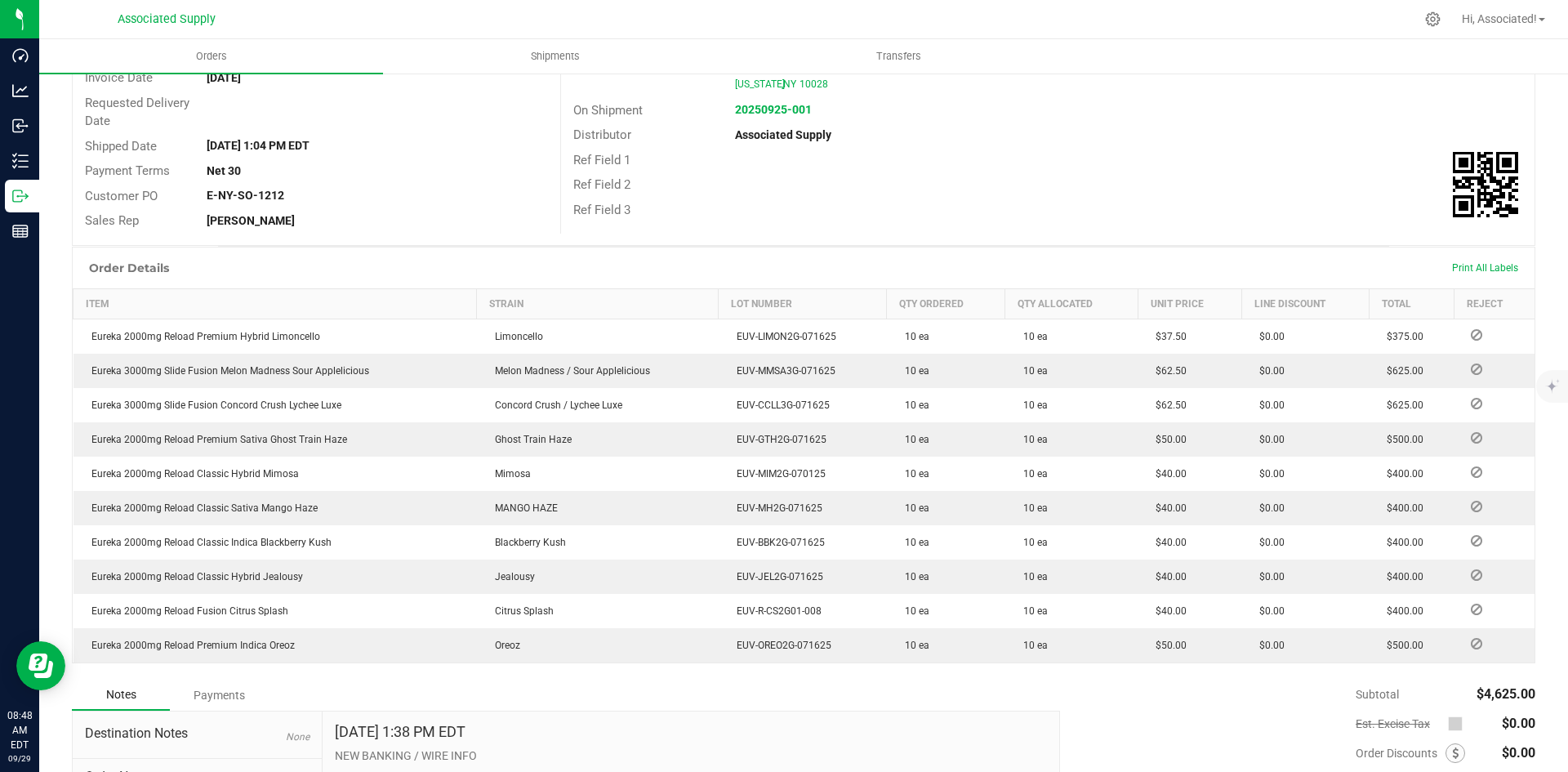
scroll to position [386, 0]
